Goal: Task Accomplishment & Management: Manage account settings

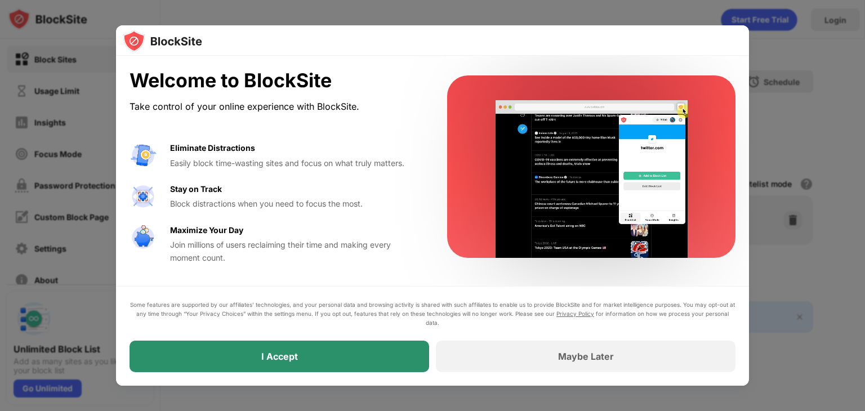
click at [306, 360] on div "I Accept" at bounding box center [278, 357] width 299 height 32
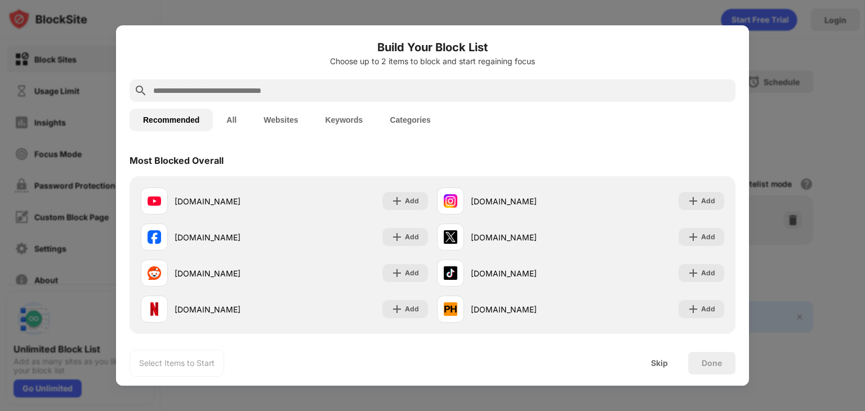
click at [232, 91] on input "text" at bounding box center [441, 91] width 579 height 14
click at [241, 86] on input "text" at bounding box center [441, 91] width 579 height 14
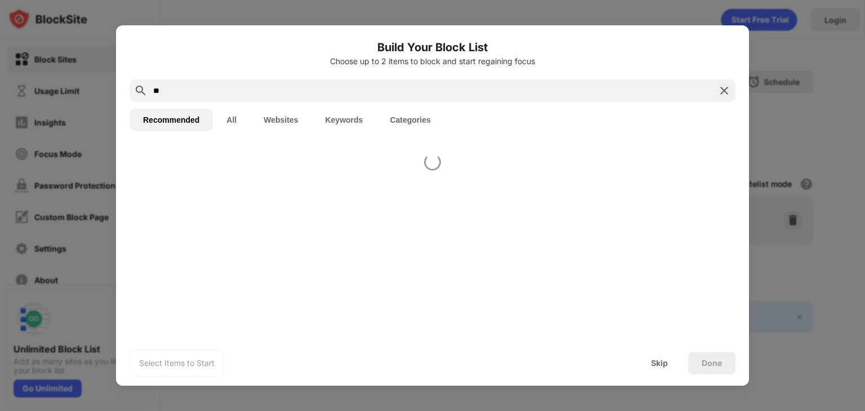
type input "*"
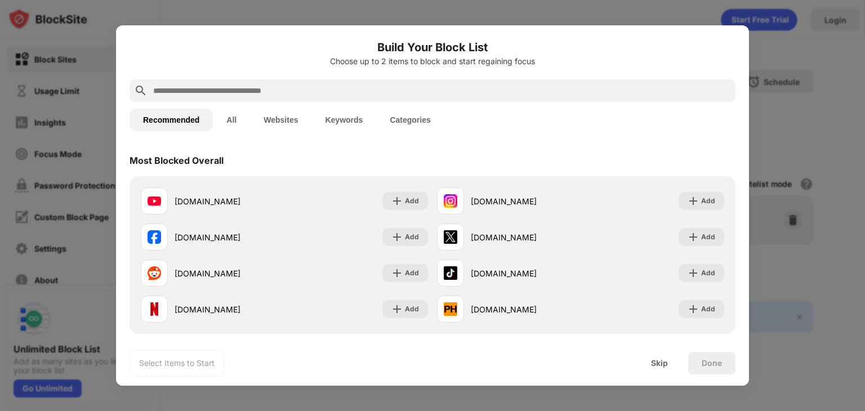
type input "*"
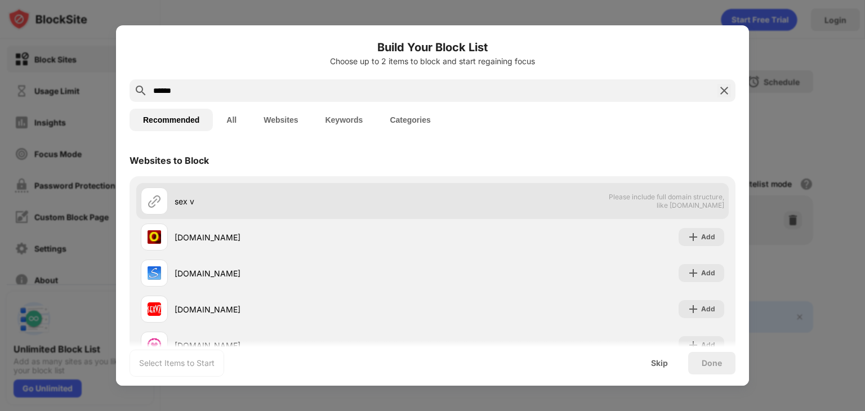
click at [231, 198] on div "sex v" at bounding box center [303, 201] width 258 height 12
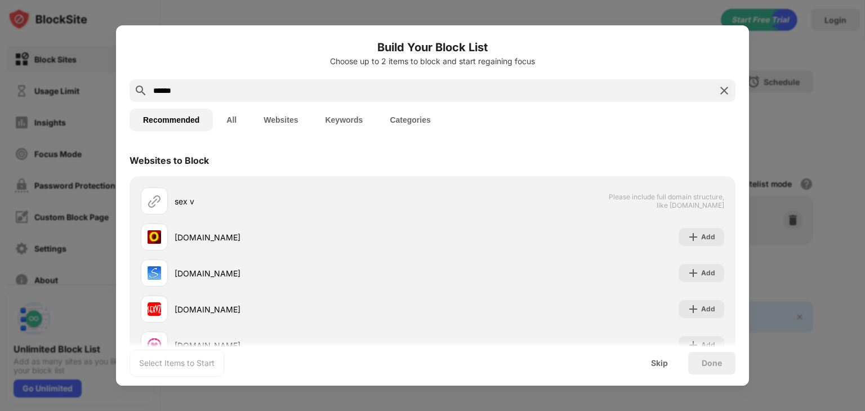
click at [246, 97] on div "*****" at bounding box center [432, 90] width 606 height 23
click at [254, 93] on input "*****" at bounding box center [432, 91] width 561 height 14
click at [227, 111] on button "All" at bounding box center [231, 120] width 37 height 23
click at [179, 124] on button "Recommended" at bounding box center [170, 120] width 83 height 23
click at [234, 126] on button "All" at bounding box center [231, 120] width 37 height 23
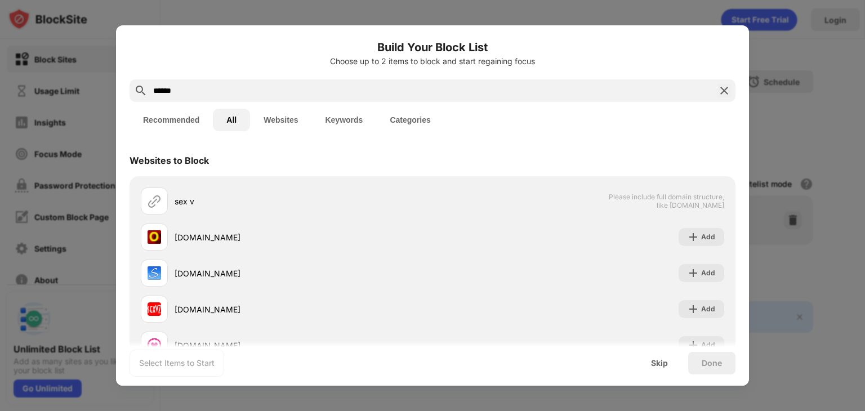
click at [142, 105] on div "Recommended All Websites Keywords Categories" at bounding box center [432, 120] width 606 height 36
click at [187, 94] on input "*****" at bounding box center [432, 91] width 561 height 14
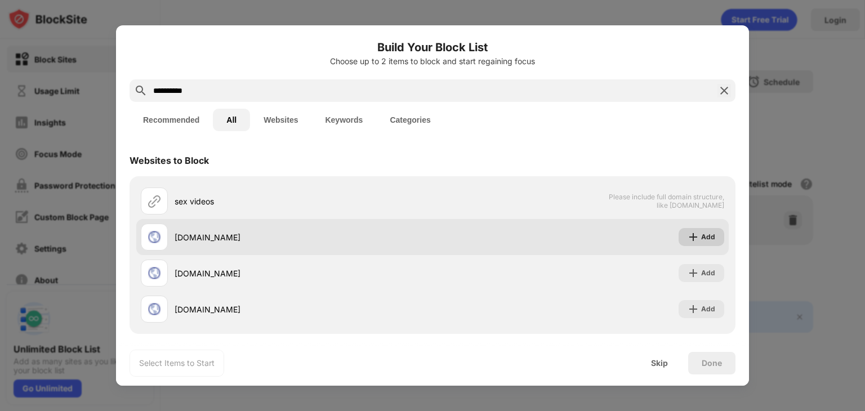
type input "**********"
click at [689, 239] on img at bounding box center [692, 236] width 11 height 11
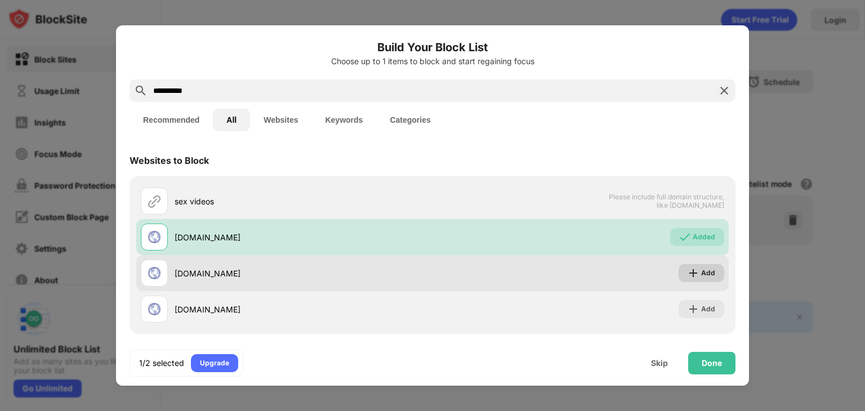
click at [692, 272] on div "Add" at bounding box center [701, 273] width 46 height 18
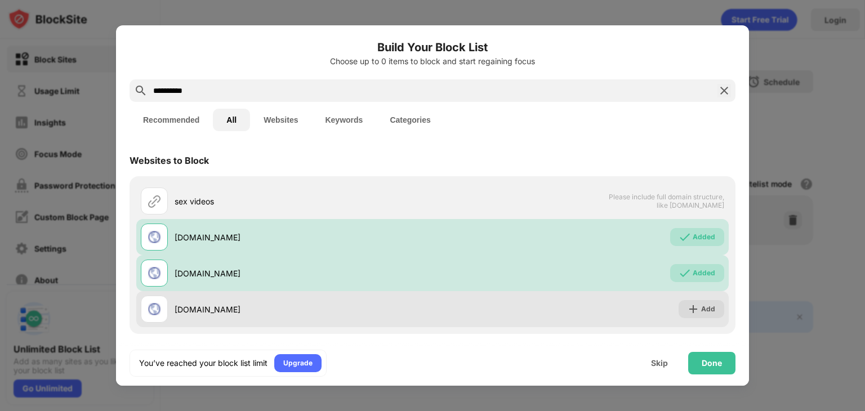
click at [689, 298] on div "[DOMAIN_NAME] Add" at bounding box center [432, 309] width 592 height 36
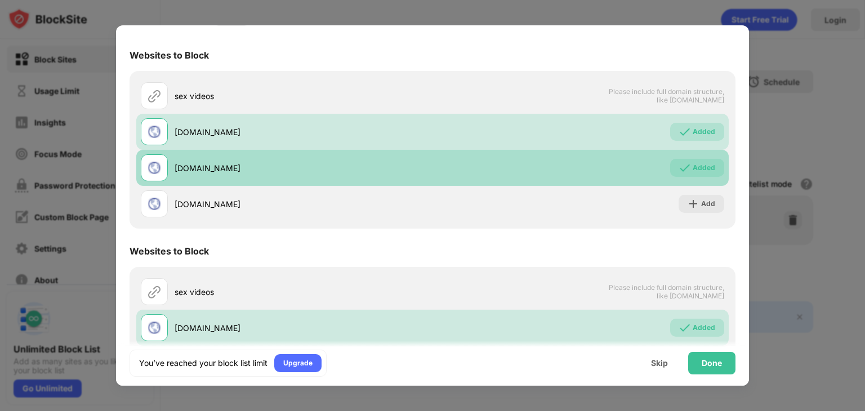
scroll to position [111, 0]
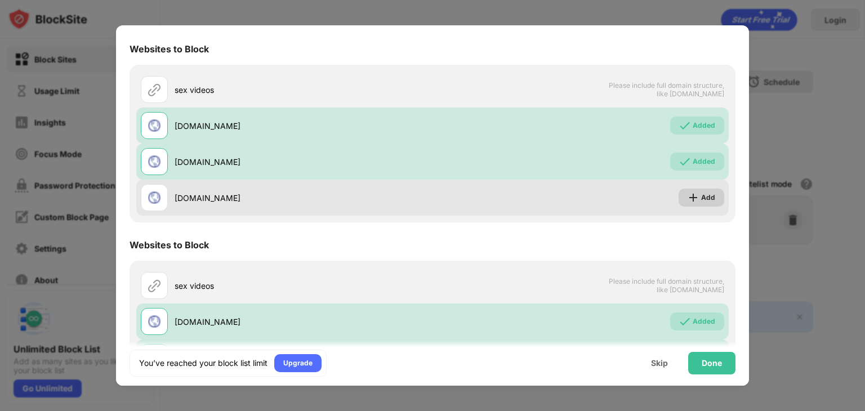
click at [701, 200] on div "Add" at bounding box center [708, 197] width 14 height 11
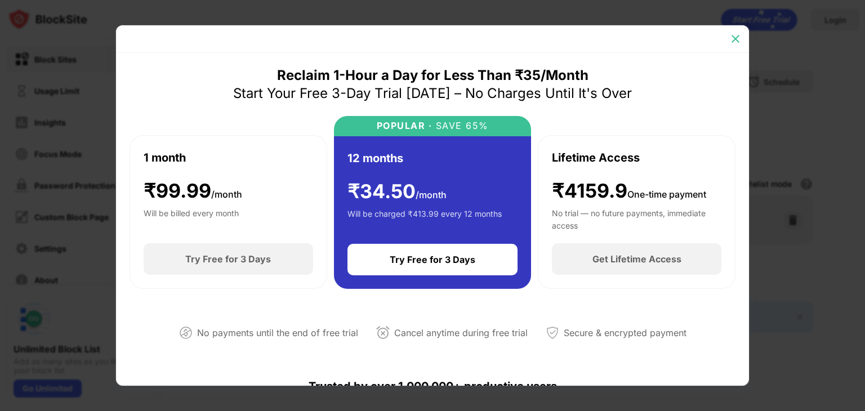
click at [734, 39] on img at bounding box center [734, 38] width 11 height 11
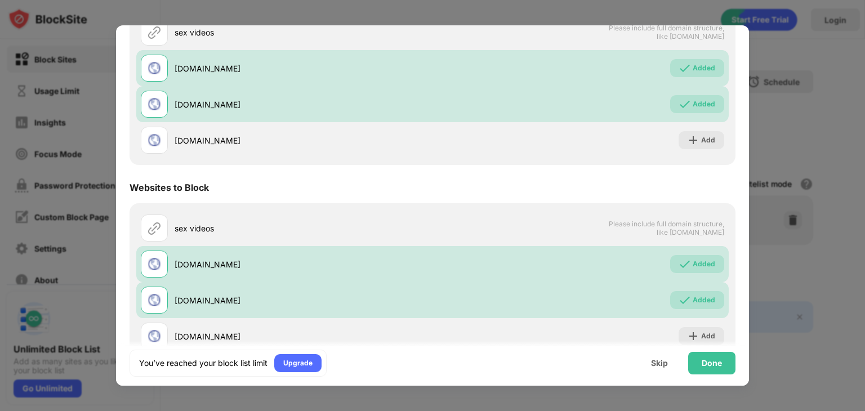
scroll to position [288, 0]
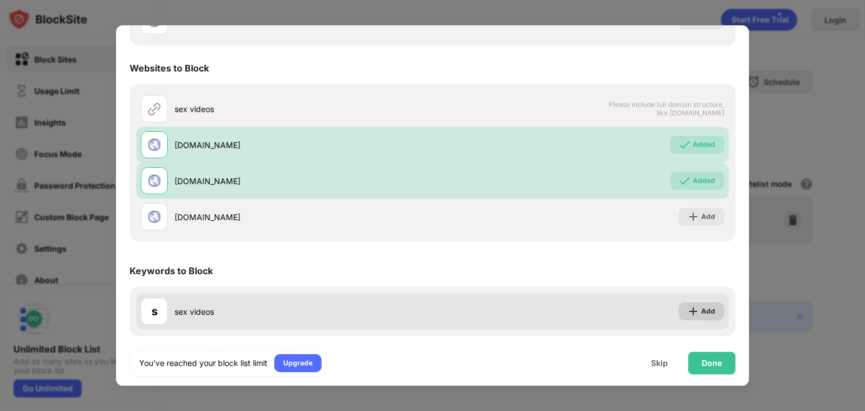
click at [687, 313] on img at bounding box center [692, 311] width 11 height 11
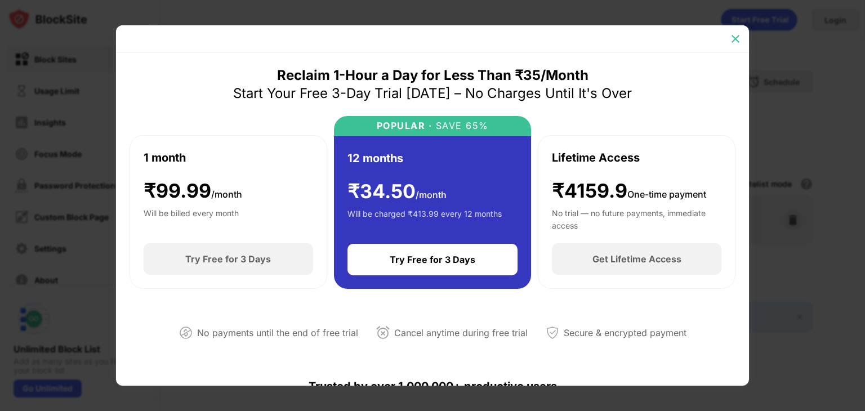
click at [736, 42] on img at bounding box center [734, 38] width 11 height 11
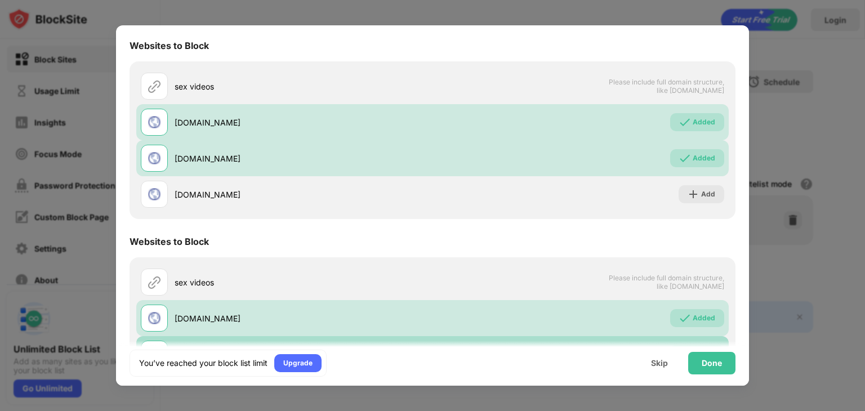
scroll to position [114, 0]
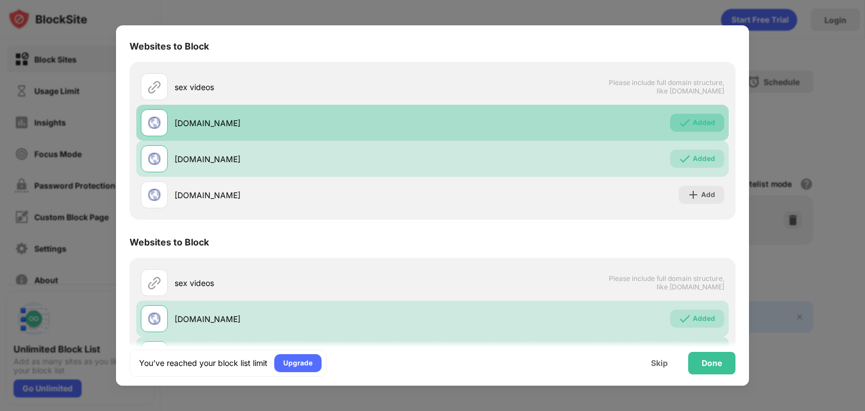
click at [679, 121] on img at bounding box center [684, 122] width 11 height 11
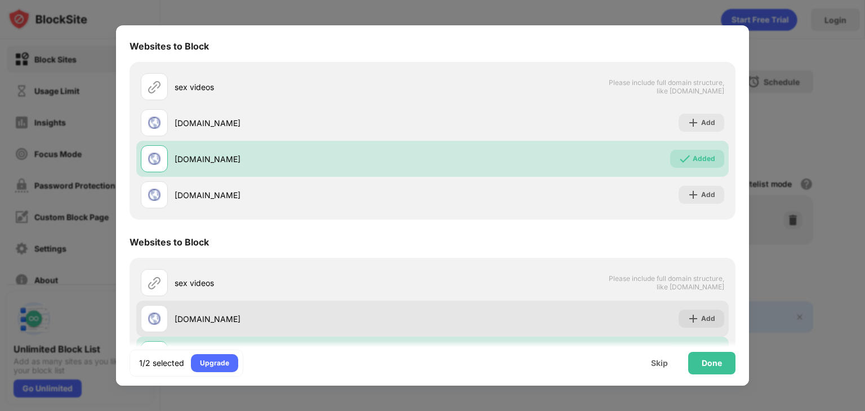
scroll to position [288, 0]
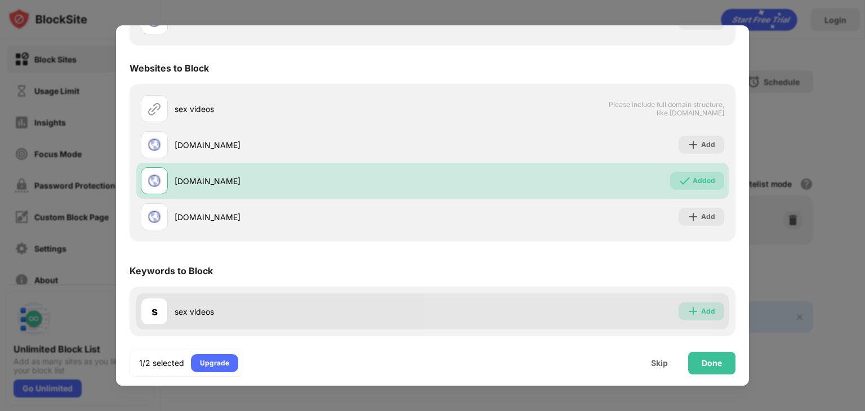
click at [701, 320] on div "Add" at bounding box center [701, 311] width 46 height 18
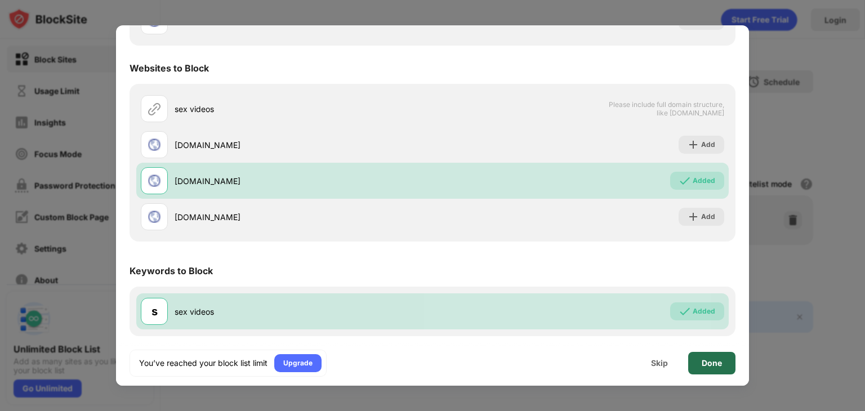
click at [705, 361] on div "Done" at bounding box center [711, 363] width 20 height 9
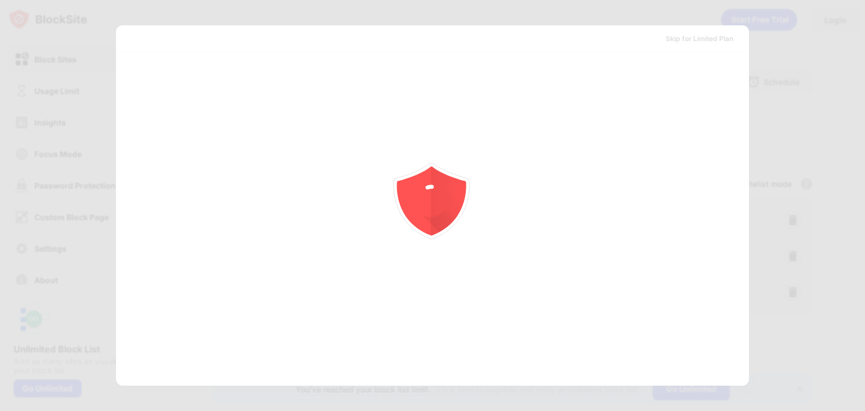
scroll to position [0, 0]
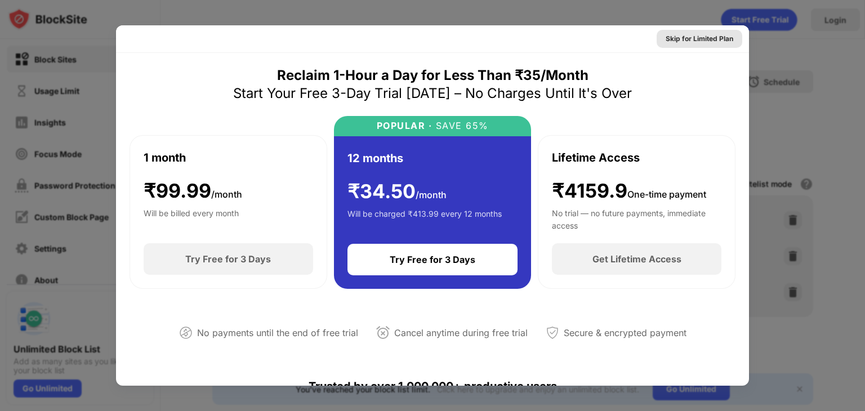
click at [694, 42] on div "Skip for Limited Plan" at bounding box center [699, 38] width 68 height 11
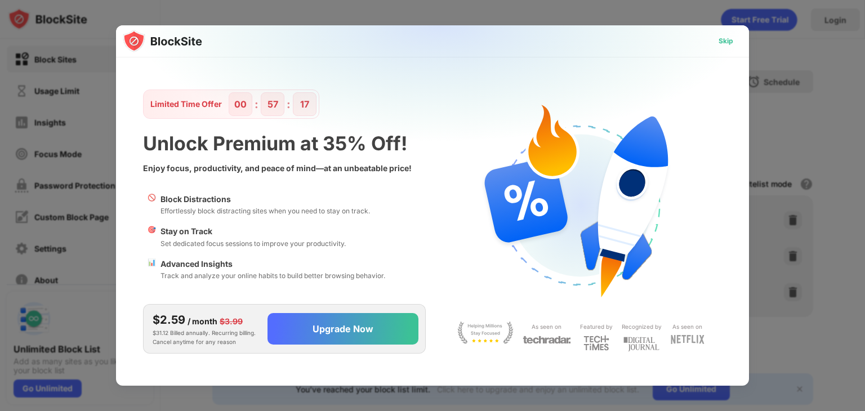
click at [732, 39] on div "Skip" at bounding box center [725, 40] width 15 height 11
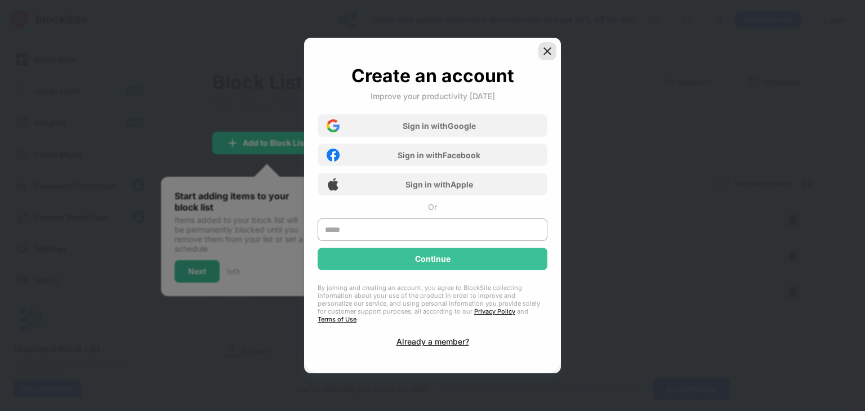
click at [547, 56] on img at bounding box center [546, 51] width 11 height 11
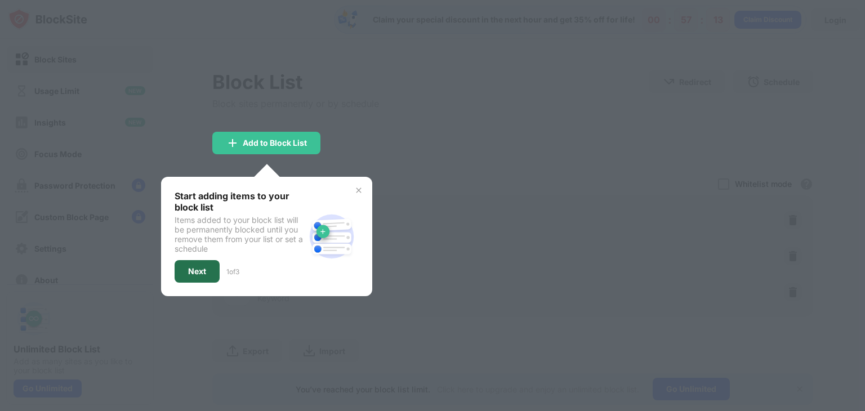
click at [199, 263] on div "Next" at bounding box center [196, 271] width 45 height 23
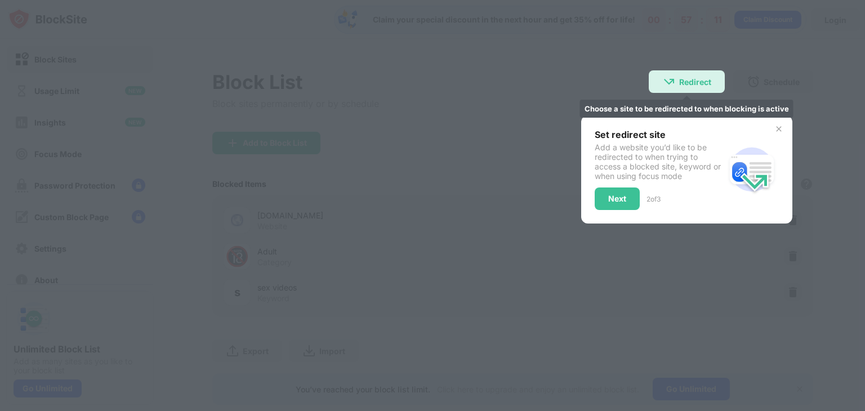
click at [684, 78] on div "Redirect" at bounding box center [695, 82] width 32 height 10
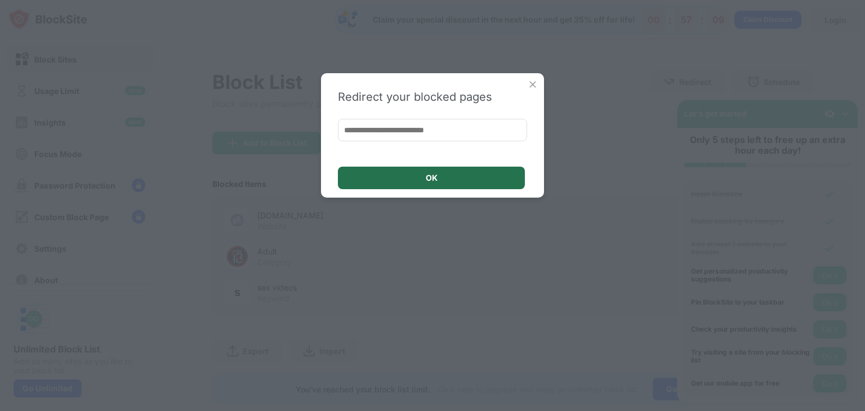
click at [474, 172] on div "OK" at bounding box center [431, 178] width 187 height 23
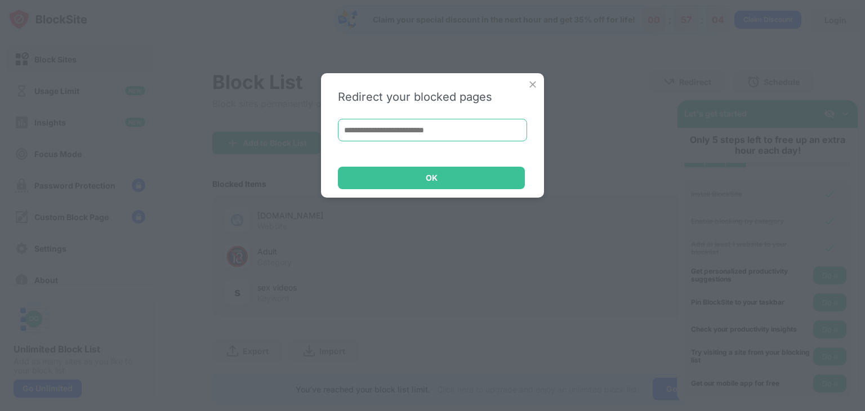
click at [462, 124] on input at bounding box center [432, 130] width 189 height 23
click at [454, 131] on input at bounding box center [432, 130] width 189 height 23
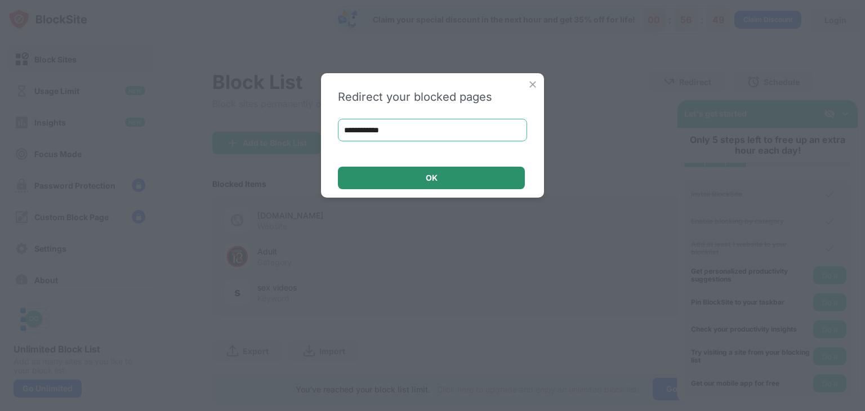
type input "**********"
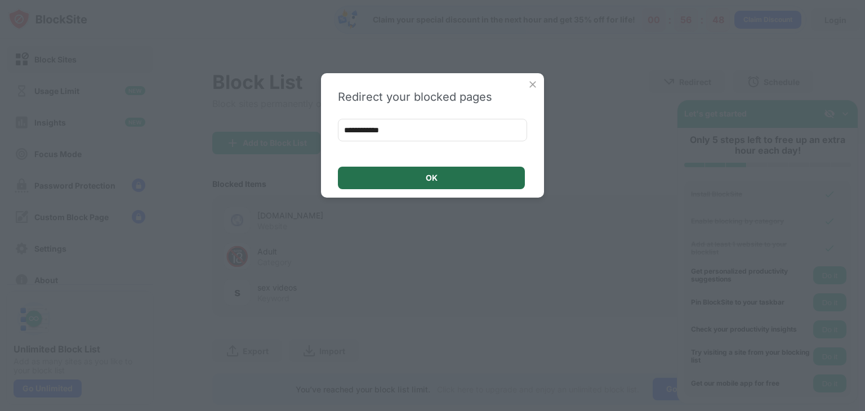
click at [449, 172] on div "OK" at bounding box center [431, 178] width 187 height 23
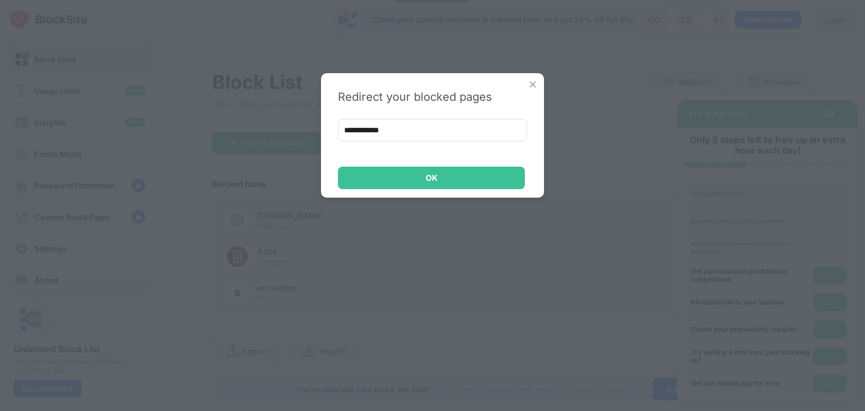
click at [531, 84] on img at bounding box center [532, 84] width 11 height 11
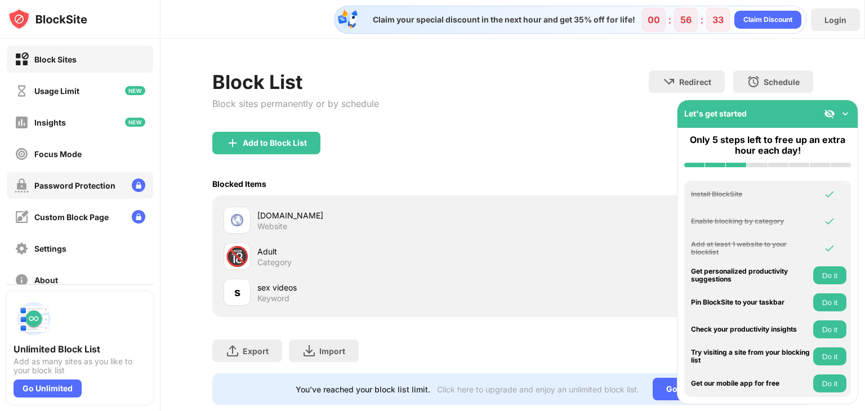
click at [105, 187] on div "Password Protection" at bounding box center [74, 186] width 81 height 10
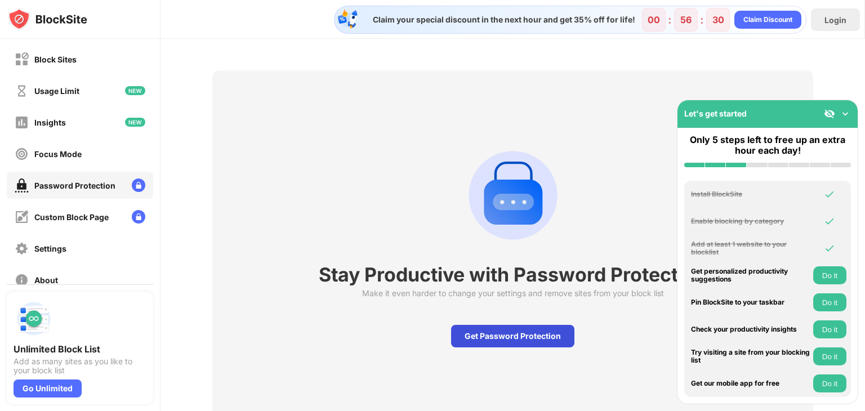
click at [492, 334] on div "Get Password Protection" at bounding box center [512, 336] width 123 height 23
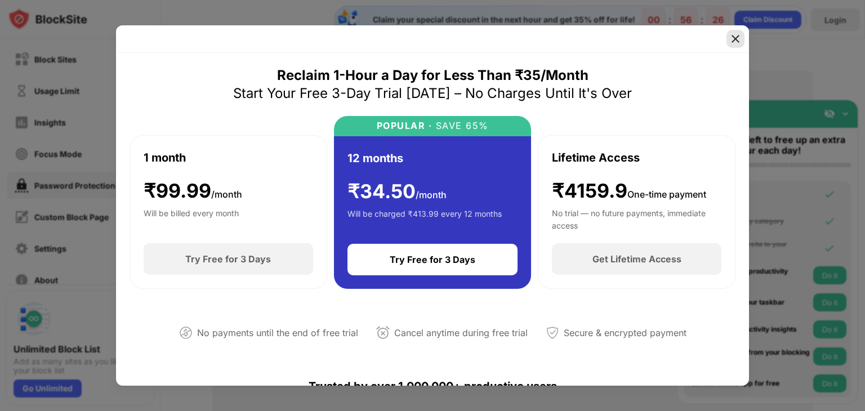
click at [739, 38] on img at bounding box center [734, 38] width 11 height 11
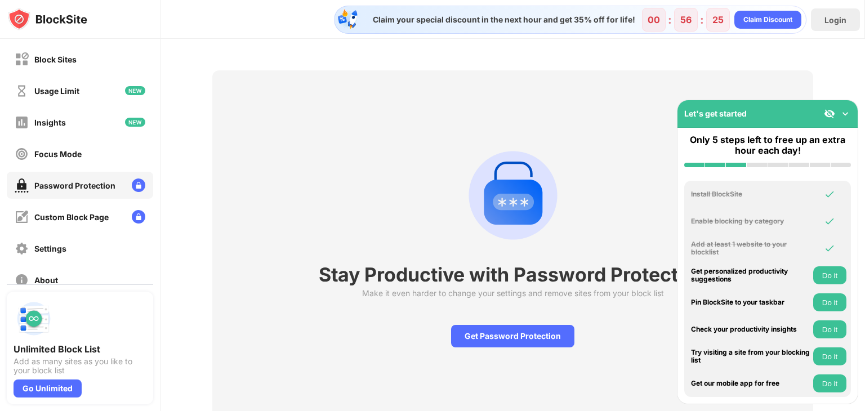
scroll to position [47, 0]
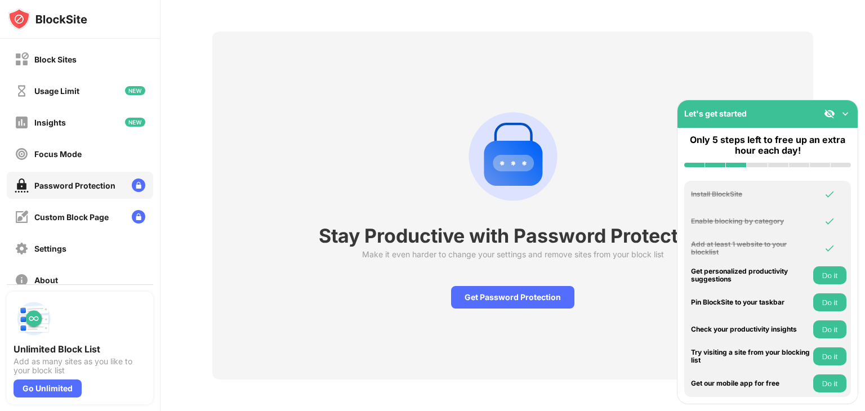
click at [56, 182] on div "Password Protection" at bounding box center [74, 186] width 81 height 10
click at [501, 289] on div "Get Password Protection" at bounding box center [512, 297] width 123 height 23
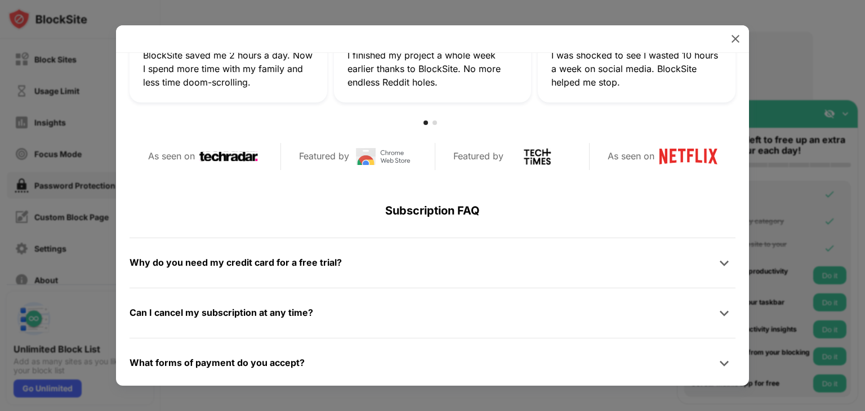
scroll to position [434, 0]
click at [528, 258] on div "Why do you need my credit card for a free trial?" at bounding box center [432, 262] width 606 height 23
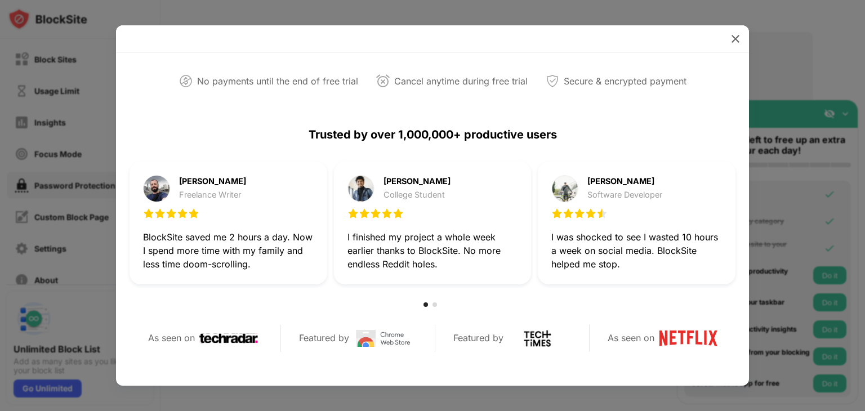
scroll to position [216, 0]
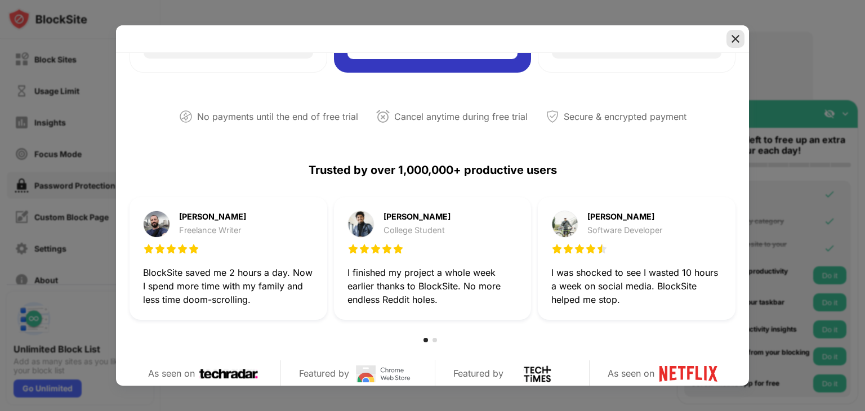
click at [732, 36] on img at bounding box center [734, 38] width 11 height 11
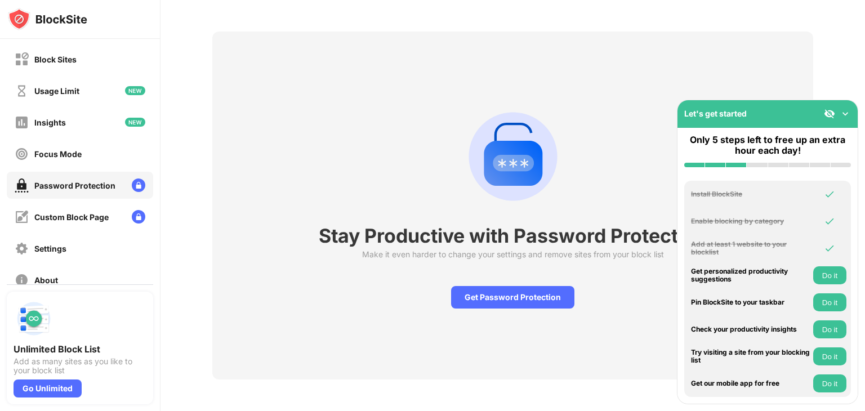
scroll to position [0, 0]
